Goal: Task Accomplishment & Management: Use online tool/utility

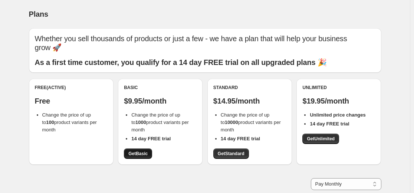
click at [141, 155] on span "Get Basic" at bounding box center [137, 154] width 19 height 6
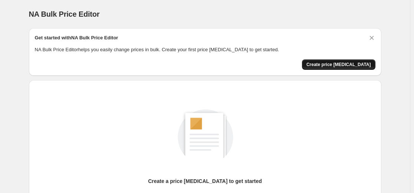
click at [332, 64] on span "Create price [MEDICAL_DATA]" at bounding box center [339, 65] width 65 height 6
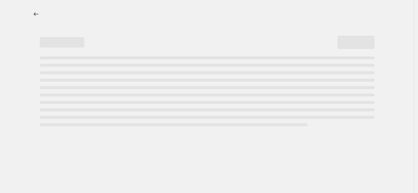
select select "percentage"
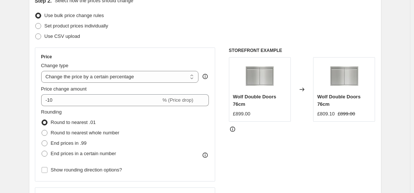
scroll to position [111, 0]
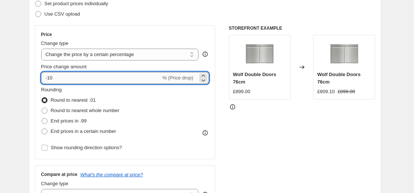
click at [125, 73] on input "-10" at bounding box center [101, 78] width 120 height 12
type input "-1"
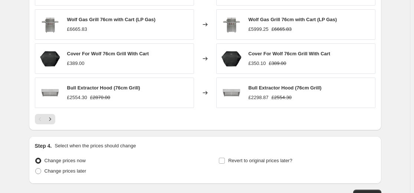
scroll to position [549, 0]
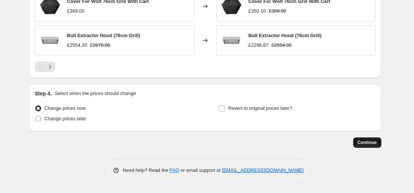
type input "-59"
click at [360, 140] on button "Continue" at bounding box center [367, 142] width 28 height 10
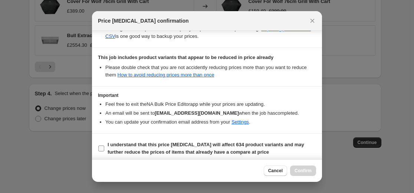
scroll to position [160, 0]
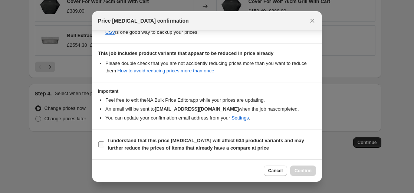
click at [102, 144] on input "I understand that this price change job will affect 634 product variants and ma…" at bounding box center [101, 144] width 6 height 6
checkbox input "true"
click at [301, 165] on div "Cancel Confirm" at bounding box center [207, 170] width 230 height 23
click at [300, 169] on span "Confirm" at bounding box center [303, 171] width 17 height 6
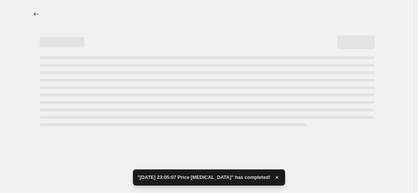
select select "percentage"
